Goal: Information Seeking & Learning: Learn about a topic

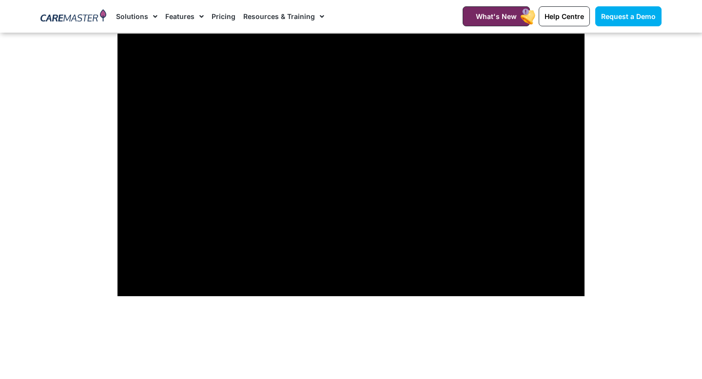
scroll to position [789, 0]
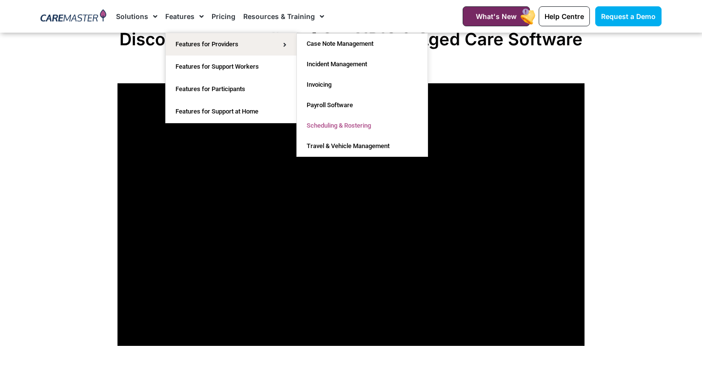
click at [329, 122] on link "Scheduling & Rostering" at bounding box center [362, 126] width 131 height 20
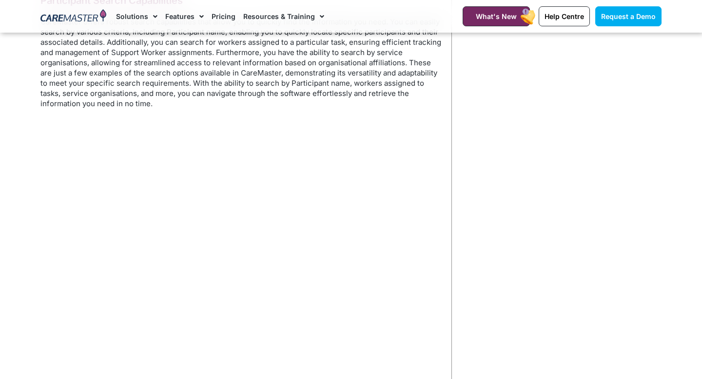
scroll to position [2226, 0]
